Goal: Information Seeking & Learning: Learn about a topic

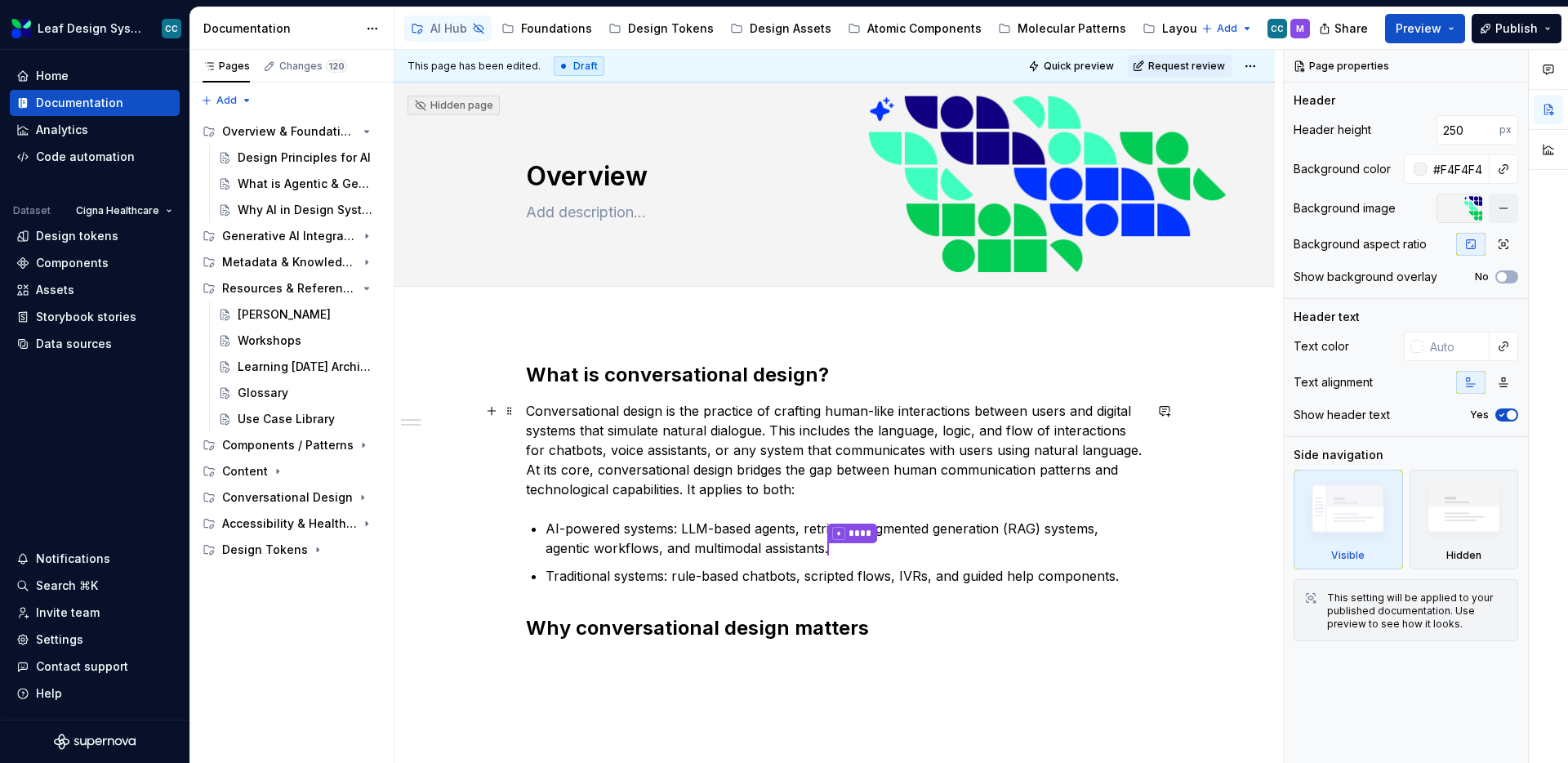
scroll to position [1, 0]
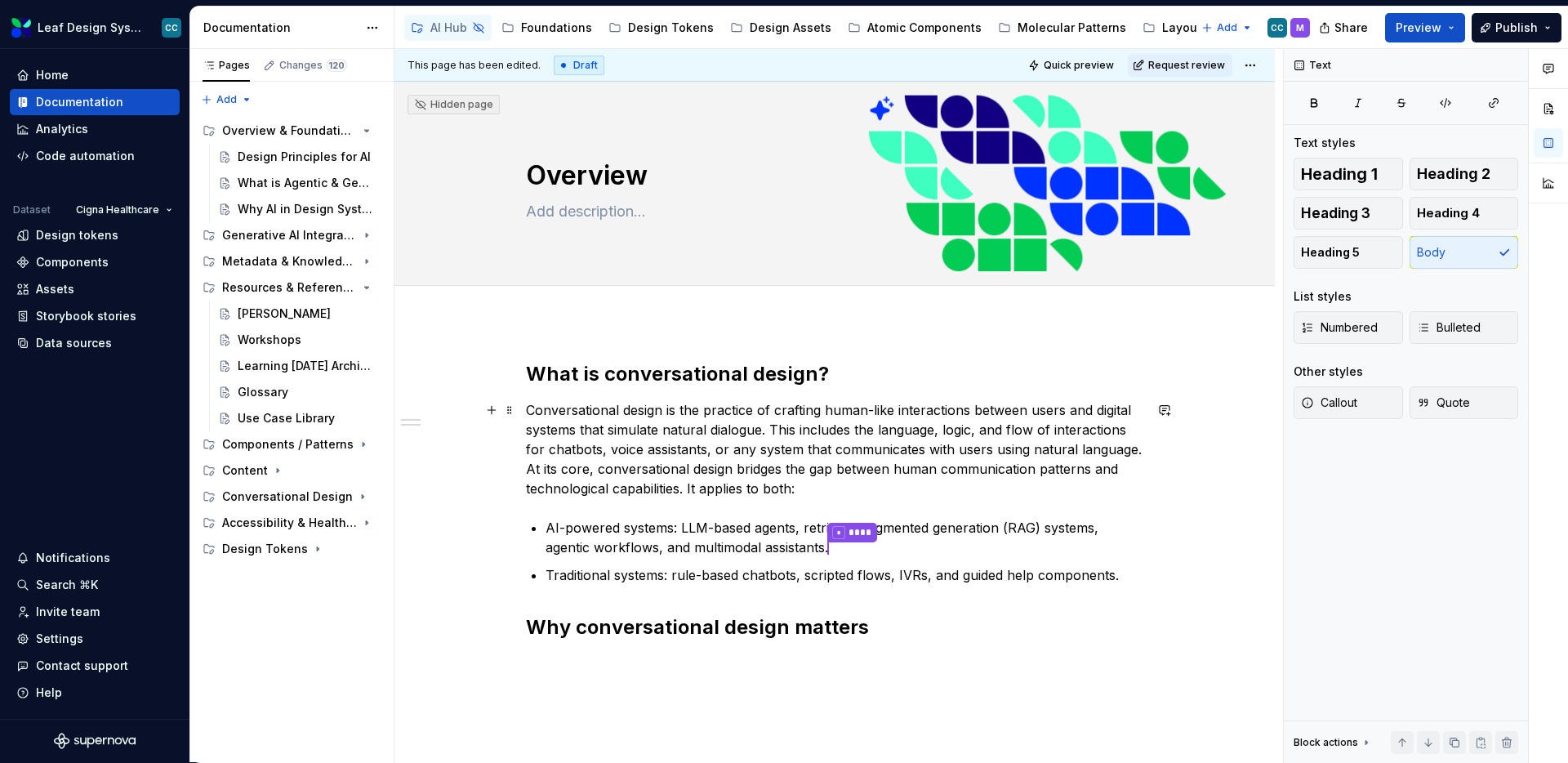
click at [942, 453] on p "Conversational design is the practice of crafting human-like interactions betwe…" at bounding box center [835, 449] width 617 height 98
click at [944, 444] on p "Conversational design is the practice of crafting human-like interactions betwe…" at bounding box center [835, 449] width 617 height 98
click at [954, 418] on p "Conversational design is the practice of crafting human-like interactions betwe…" at bounding box center [835, 449] width 617 height 98
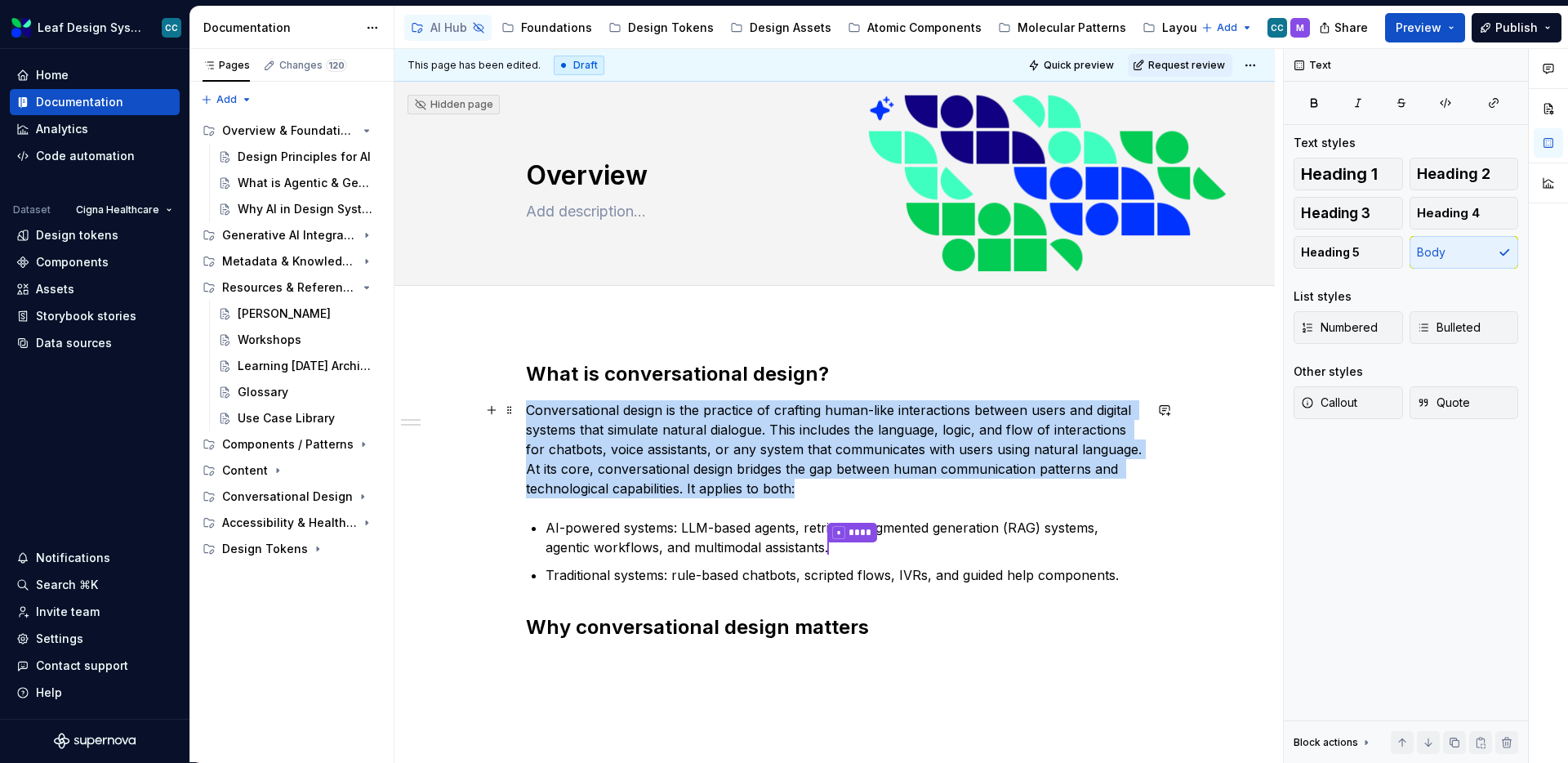
click at [954, 418] on p "Conversational design is the practice of crafting human-like interactions betwe…" at bounding box center [835, 449] width 617 height 98
click at [968, 433] on p "Conversational design is the practice of crafting human-like interactions betwe…" at bounding box center [835, 449] width 617 height 98
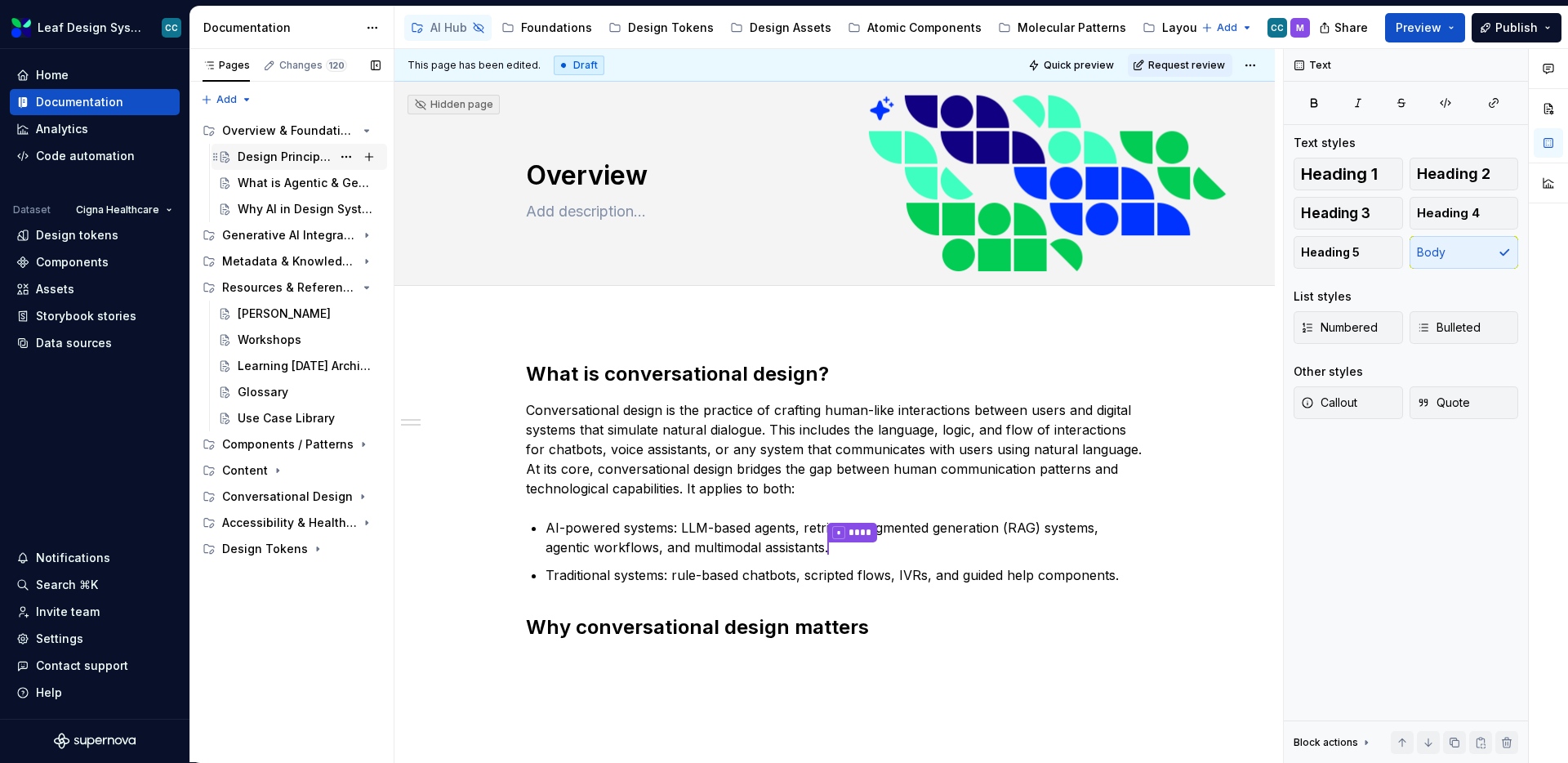
click at [261, 155] on div "Design Principles for AI" at bounding box center [284, 156] width 94 height 17
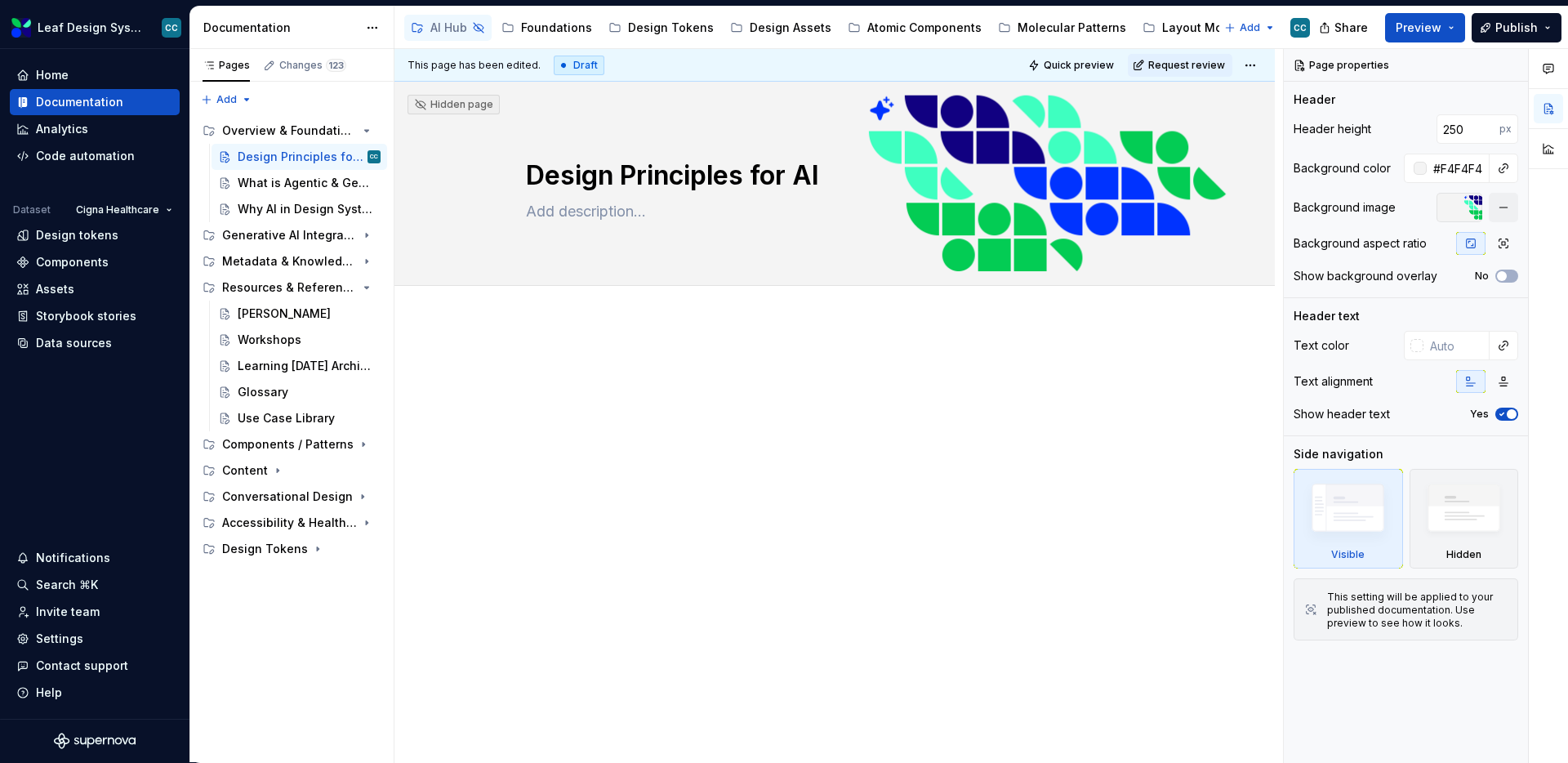
type textarea "*"
